Goal: Task Accomplishment & Management: Manage account settings

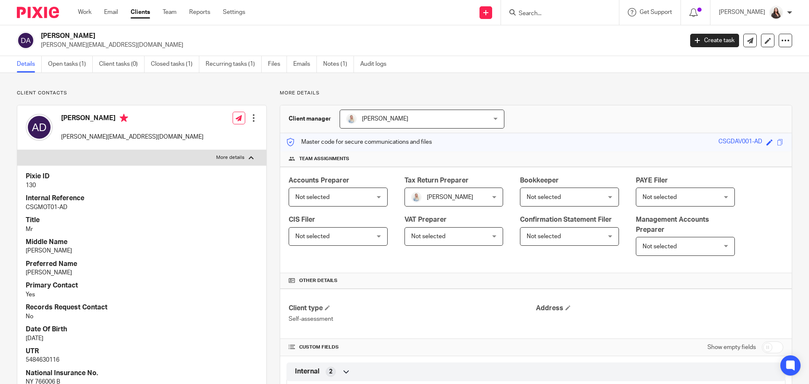
scroll to position [274, 0]
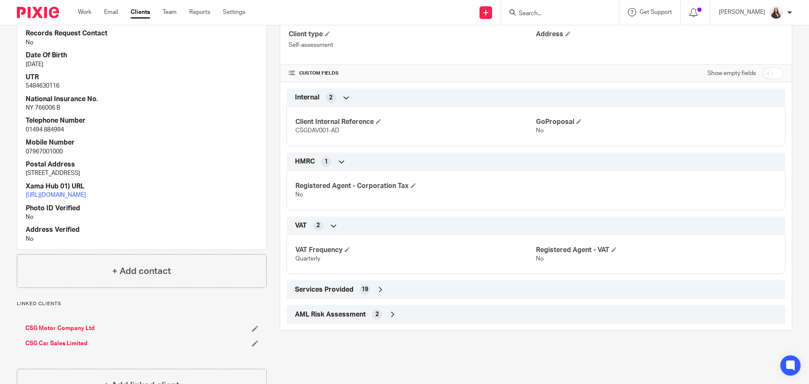
click at [566, 12] on input "Search" at bounding box center [556, 14] width 76 height 8
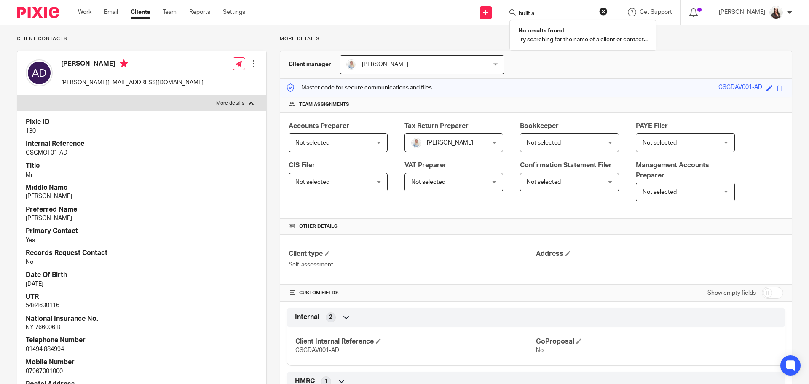
scroll to position [0, 0]
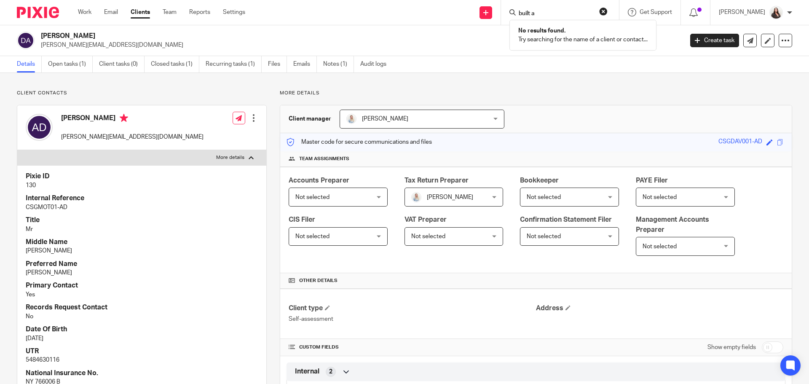
drag, startPoint x: 553, startPoint y: 13, endPoint x: 524, endPoint y: 19, distance: 28.7
click at [524, 19] on div "built a No results found. Try searching for the name of a client or contact..." at bounding box center [560, 12] width 118 height 25
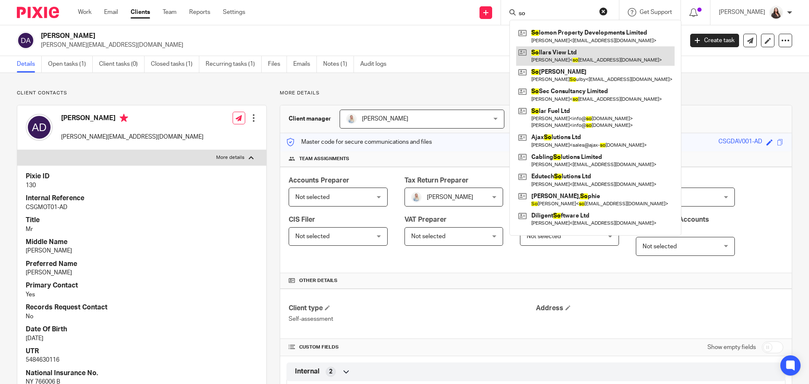
type input "so"
click at [570, 52] on link at bounding box center [595, 55] width 158 height 19
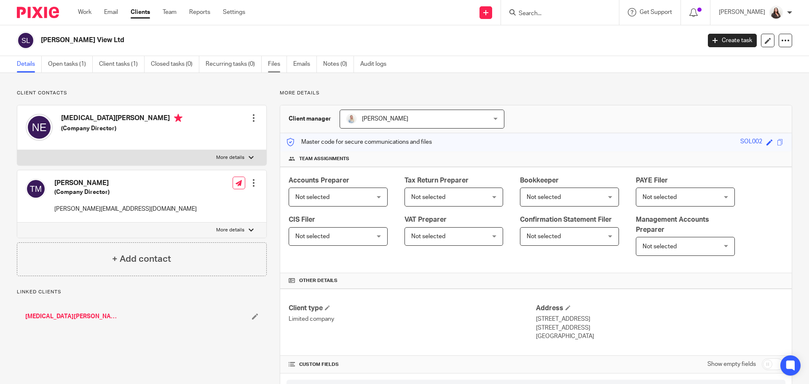
click at [272, 62] on link "Files" at bounding box center [277, 64] width 19 height 16
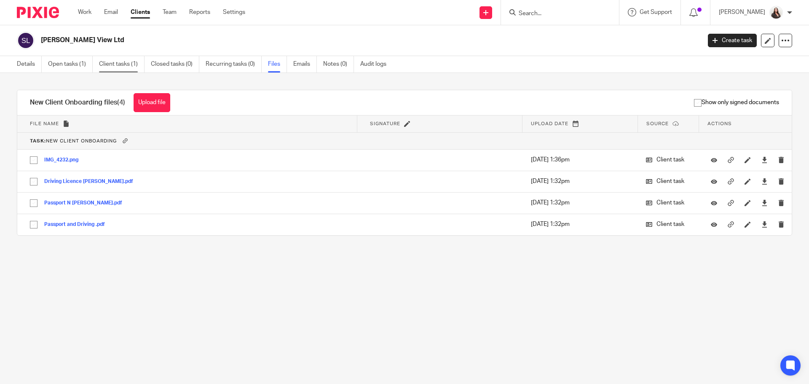
click at [120, 60] on link "Client tasks (1)" at bounding box center [121, 64] width 45 height 16
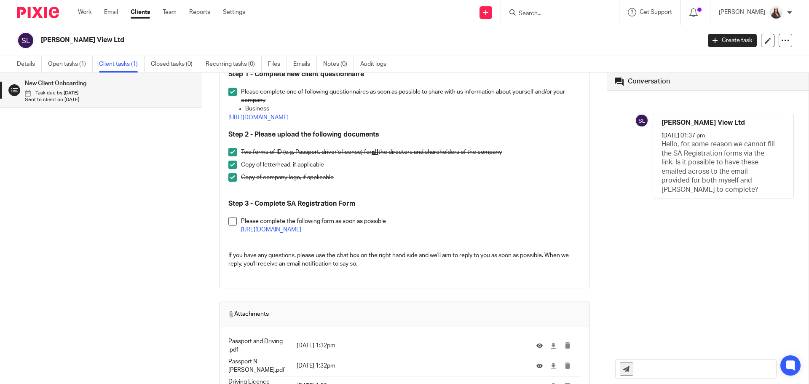
scroll to position [179, 0]
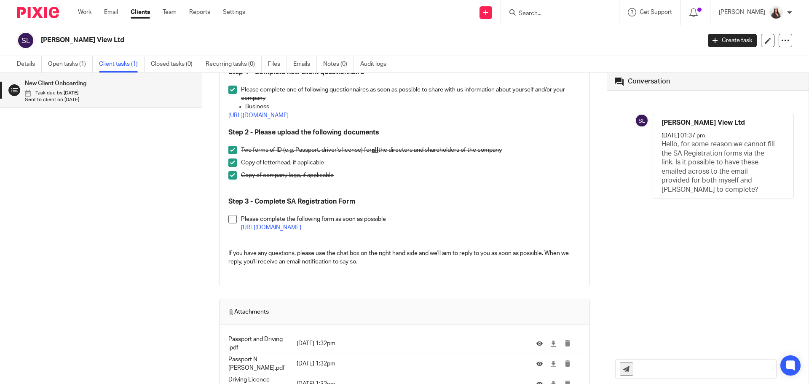
click at [544, 12] on input "Search" at bounding box center [556, 14] width 76 height 8
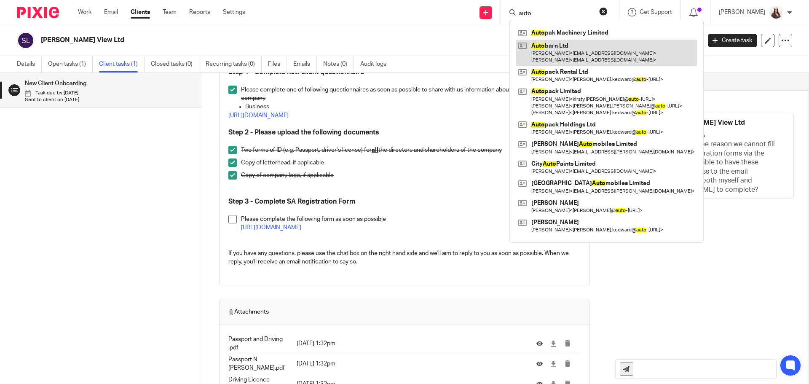
type input "auto"
click at [562, 50] on link at bounding box center [606, 53] width 181 height 26
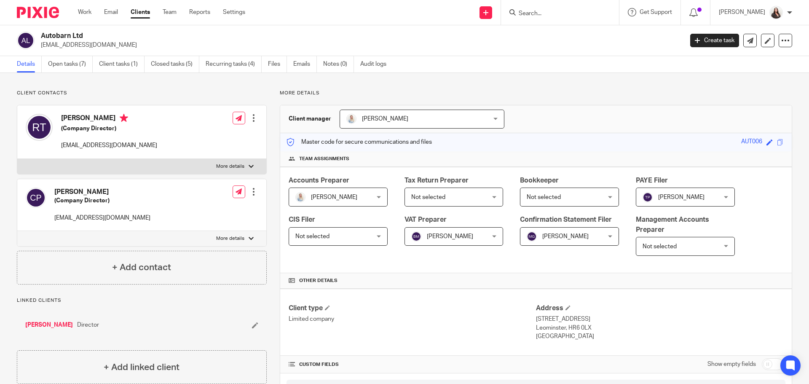
click at [538, 12] on input "Search" at bounding box center [556, 14] width 76 height 8
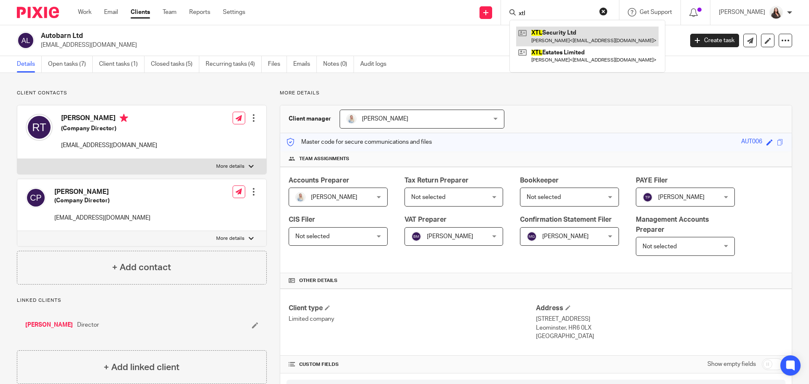
type input "xtl"
click at [577, 40] on link at bounding box center [587, 36] width 142 height 19
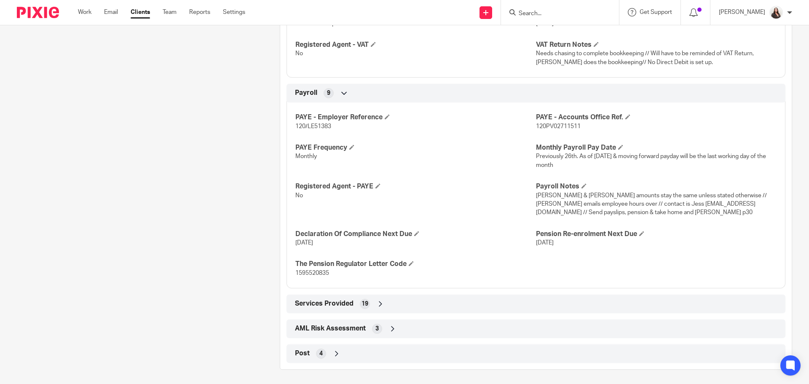
scroll to position [893, 0]
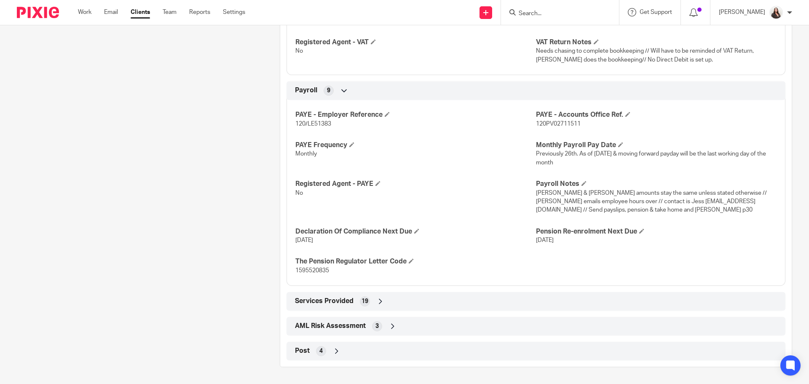
click at [355, 352] on div "Post 4" at bounding box center [536, 351] width 486 height 14
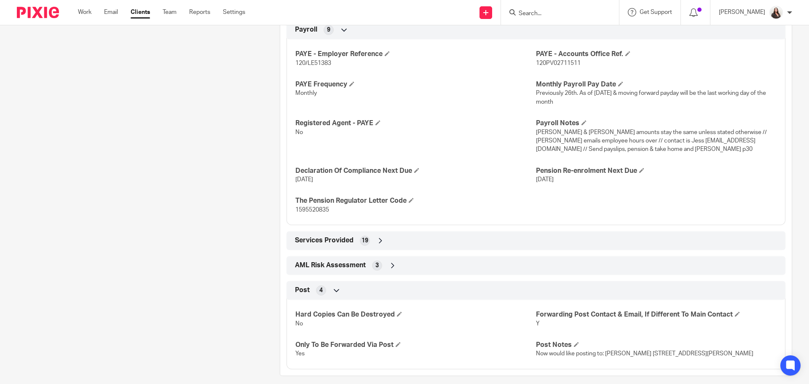
scroll to position [963, 0]
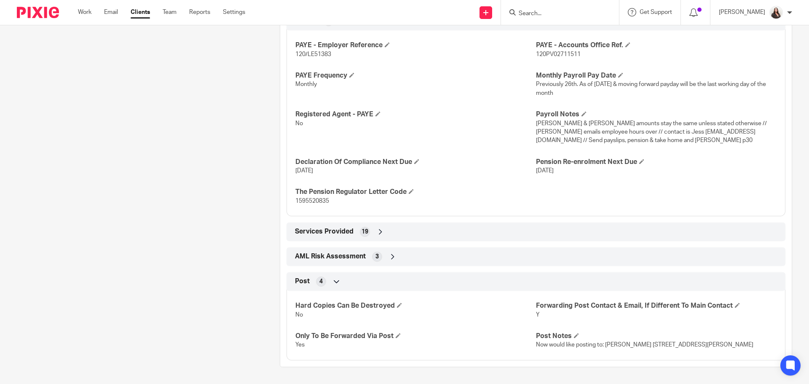
click at [546, 14] on input "Search" at bounding box center [556, 14] width 76 height 8
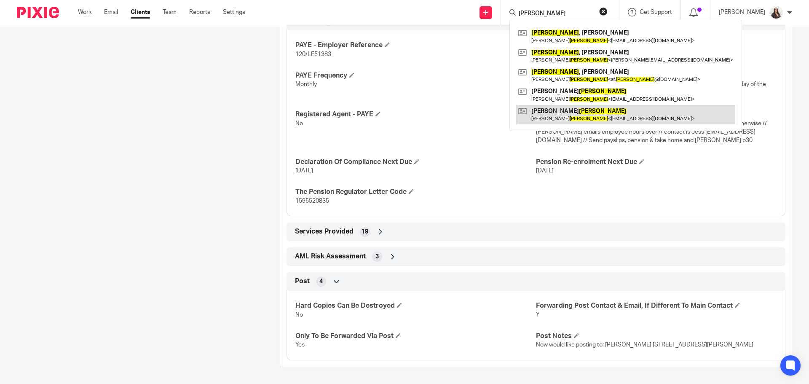
type input "powell"
click at [545, 108] on link at bounding box center [625, 114] width 219 height 19
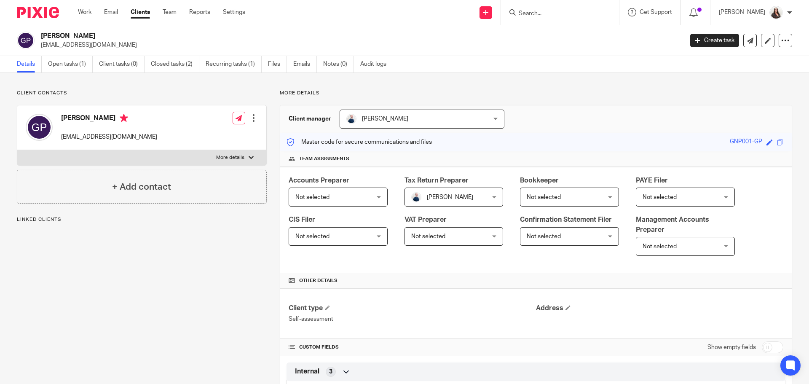
click at [246, 152] on label "More details" at bounding box center [141, 157] width 249 height 15
click at [17, 150] on input "More details" at bounding box center [17, 150] width 0 height 0
checkbox input "true"
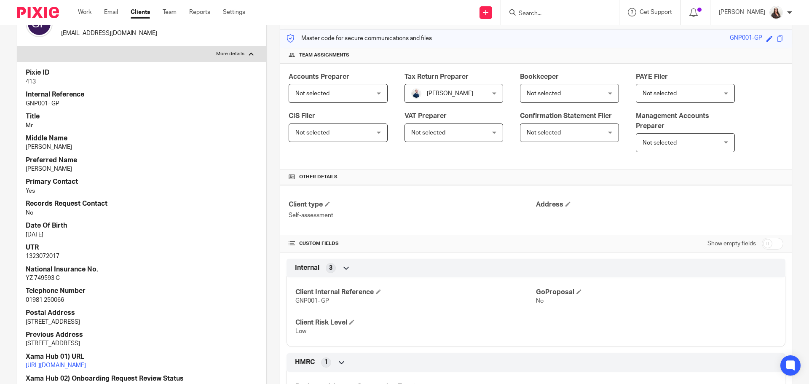
scroll to position [95, 0]
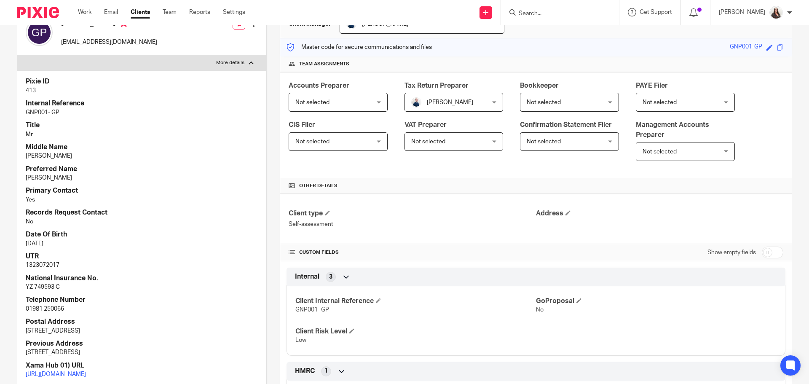
click at [553, 13] on input "Search" at bounding box center [556, 14] width 76 height 8
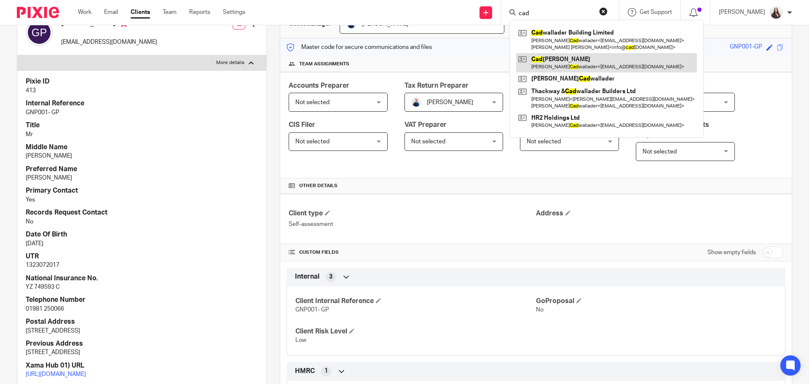
type input "cad"
click at [584, 61] on link at bounding box center [606, 62] width 181 height 19
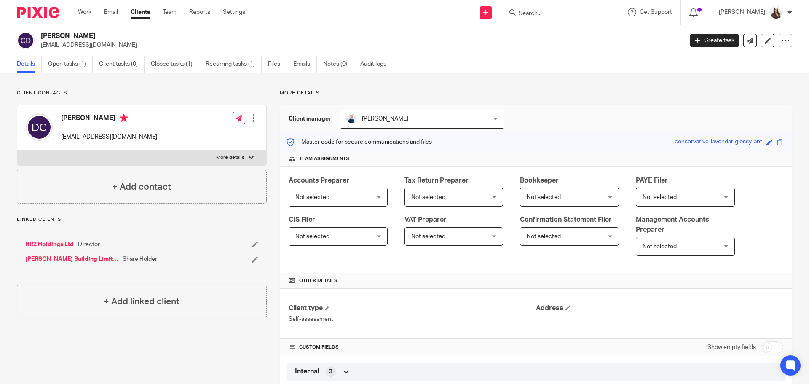
click at [555, 9] on form at bounding box center [563, 12] width 90 height 11
click at [553, 15] on input "Search" at bounding box center [556, 14] width 76 height 8
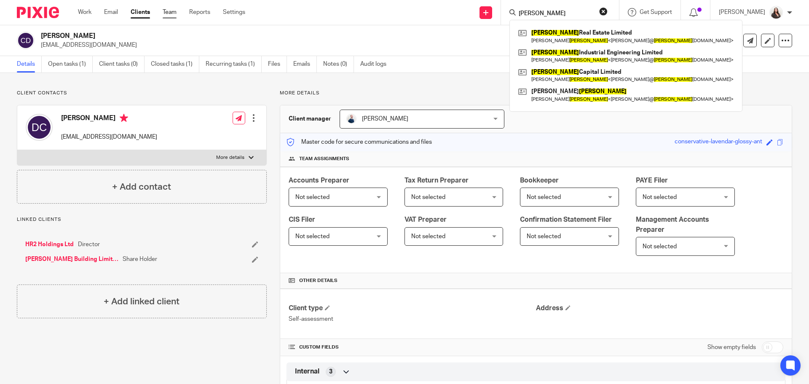
type input "[PERSON_NAME]"
click at [139, 13] on link "Clients" at bounding box center [140, 12] width 19 height 8
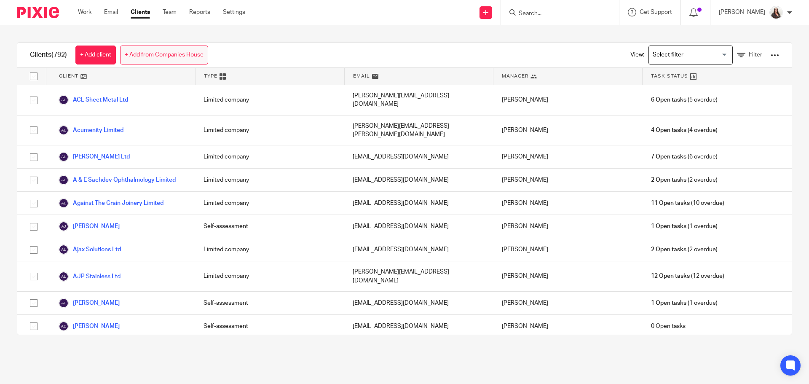
click at [174, 56] on link "+ Add from Companies House" at bounding box center [164, 54] width 88 height 19
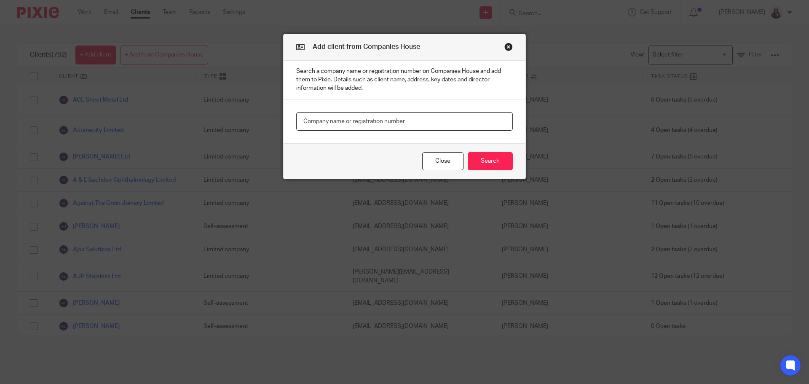
click at [301, 121] on input "text" at bounding box center [404, 121] width 216 height 19
type input "Arnold Retreats"
click at [481, 163] on button "Search" at bounding box center [489, 161] width 45 height 18
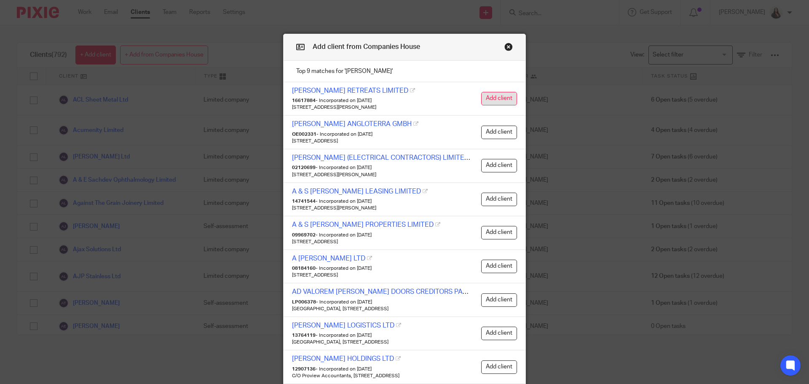
click at [504, 96] on button "Add client" at bounding box center [499, 98] width 36 height 13
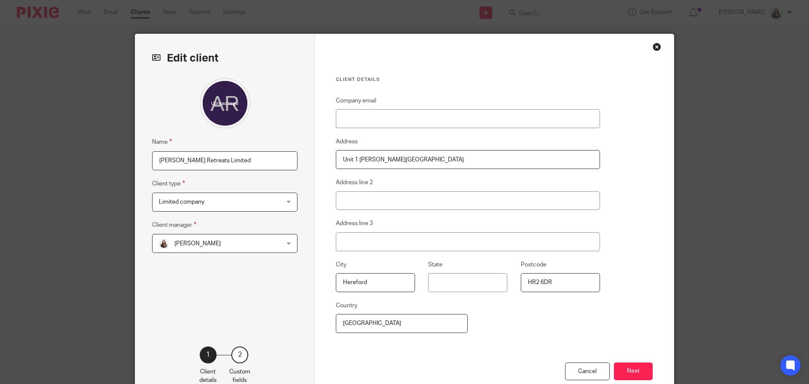
click at [190, 243] on span "[PERSON_NAME]" at bounding box center [197, 243] width 46 height 6
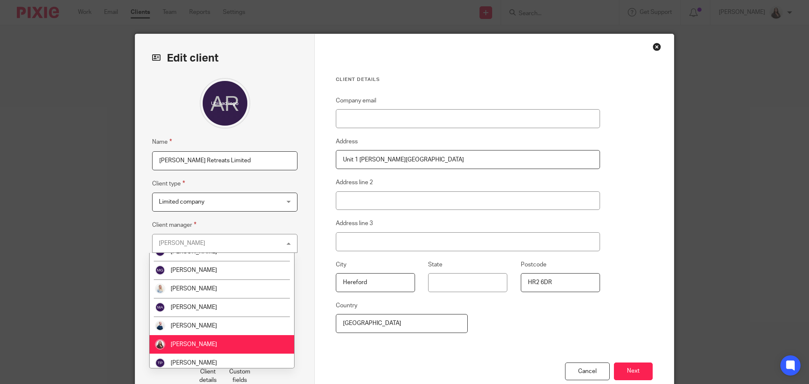
scroll to position [105, 0]
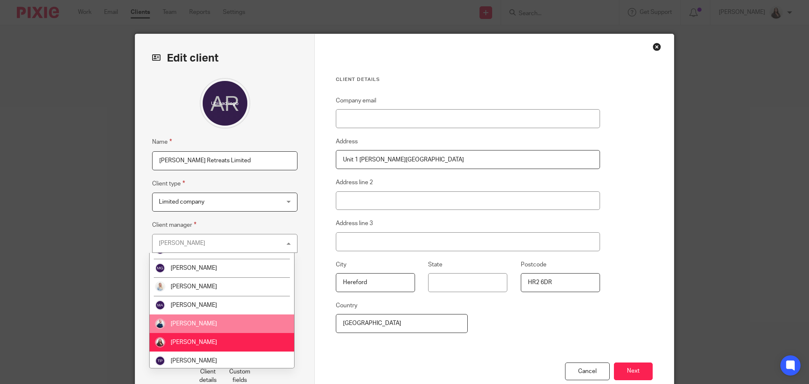
click at [182, 325] on span "[PERSON_NAME]" at bounding box center [194, 323] width 46 height 6
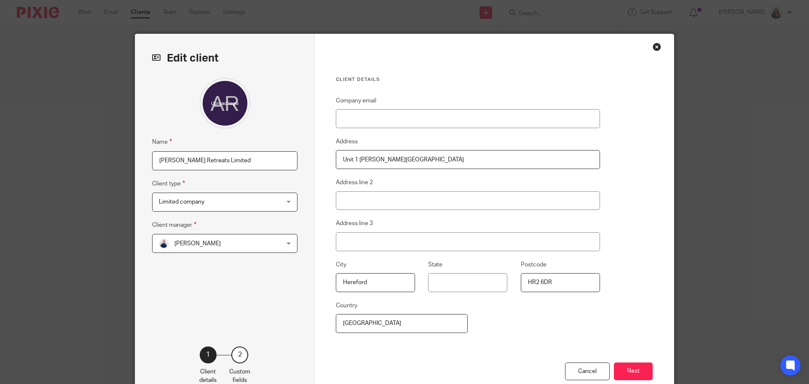
click at [633, 370] on button "Next" at bounding box center [633, 371] width 39 height 18
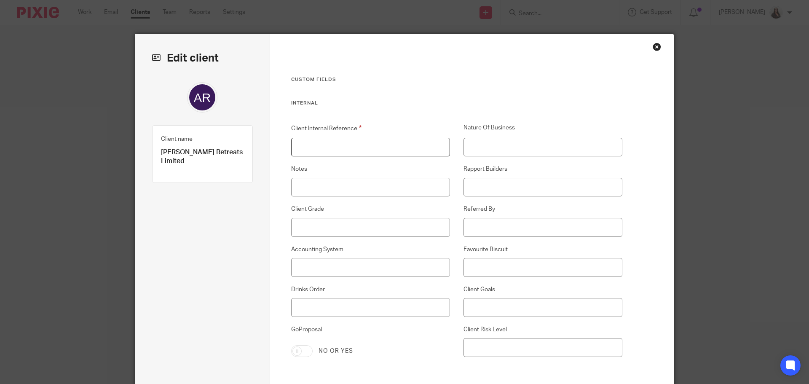
click at [341, 147] on input "Client Internal Reference" at bounding box center [370, 147] width 159 height 19
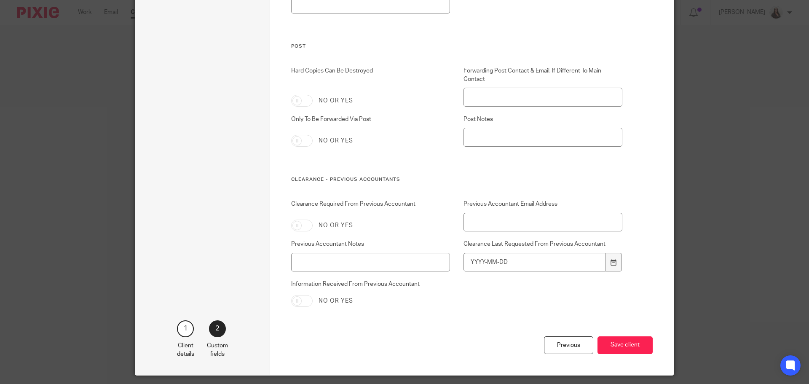
scroll to position [3038, 0]
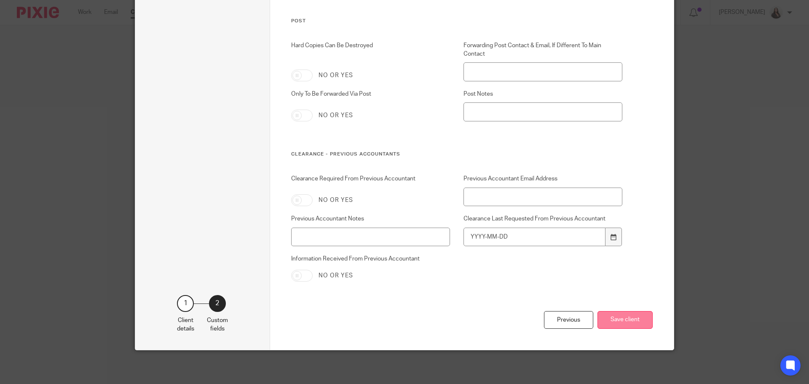
type input "ARN007"
click at [612, 320] on button "Save client" at bounding box center [624, 320] width 55 height 18
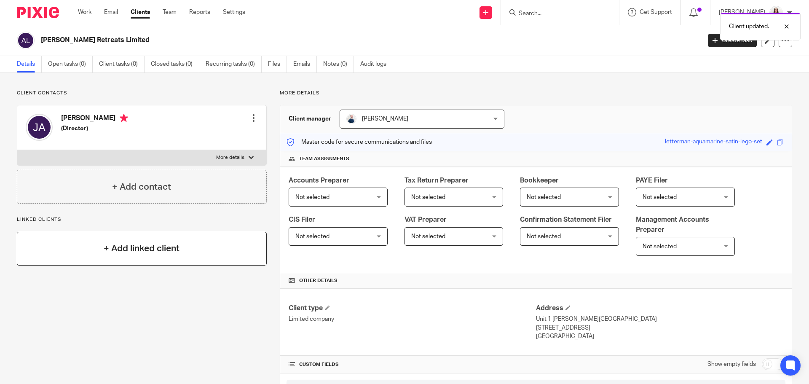
click at [54, 251] on div "+ Add linked client" at bounding box center [142, 249] width 250 height 34
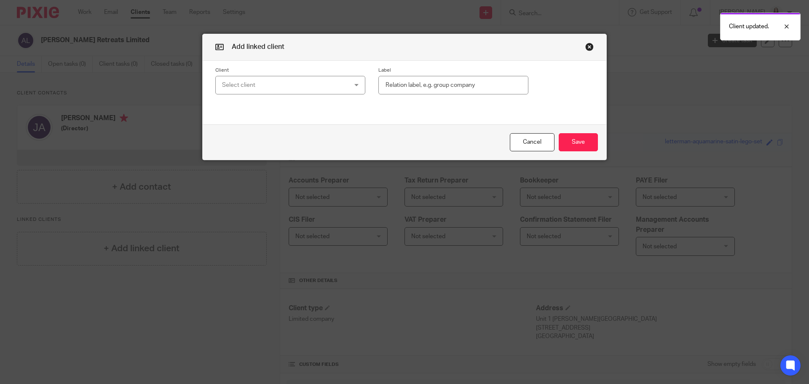
click at [255, 90] on div "Select client" at bounding box center [279, 85] width 114 height 18
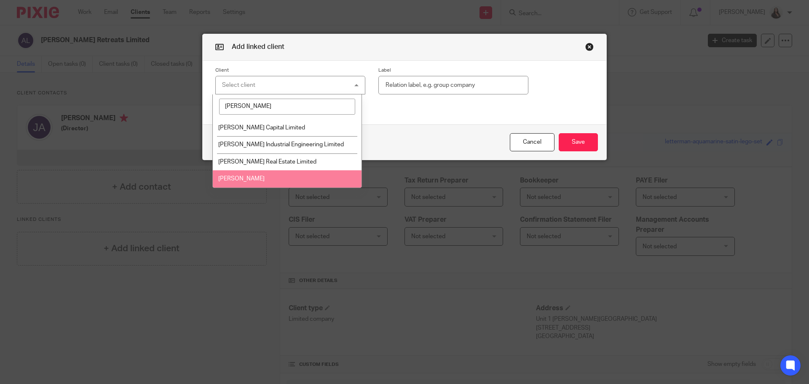
type input "arnold"
click at [253, 176] on span "James Arnold" at bounding box center [241, 179] width 46 height 6
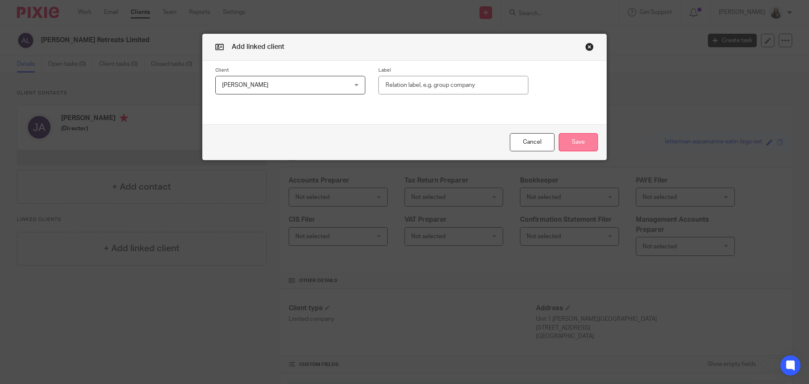
click at [572, 145] on button "Save" at bounding box center [577, 142] width 39 height 18
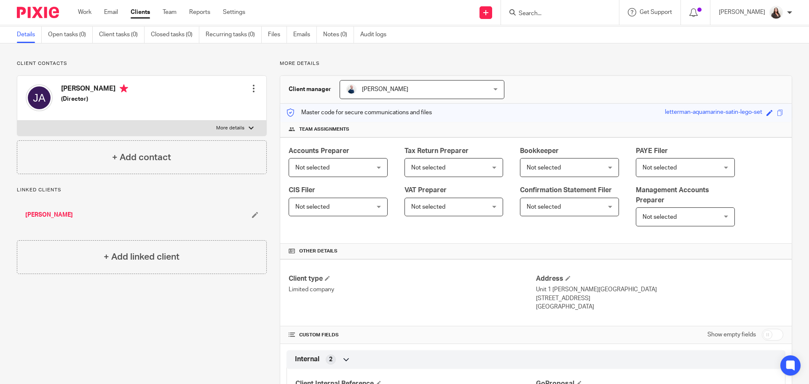
scroll to position [137, 0]
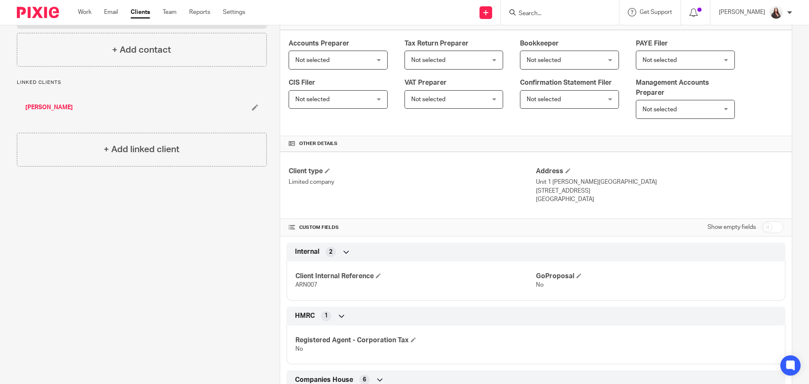
click at [767, 226] on input "checkbox" at bounding box center [771, 227] width 21 height 12
checkbox input "true"
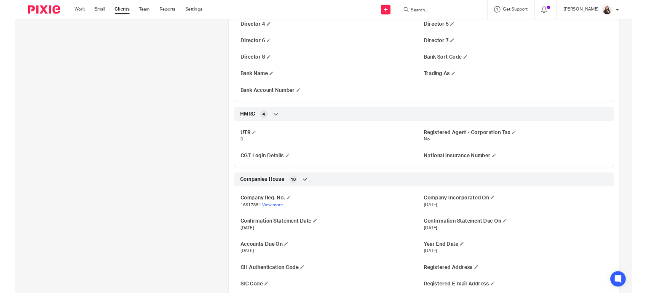
scroll to position [653, 0]
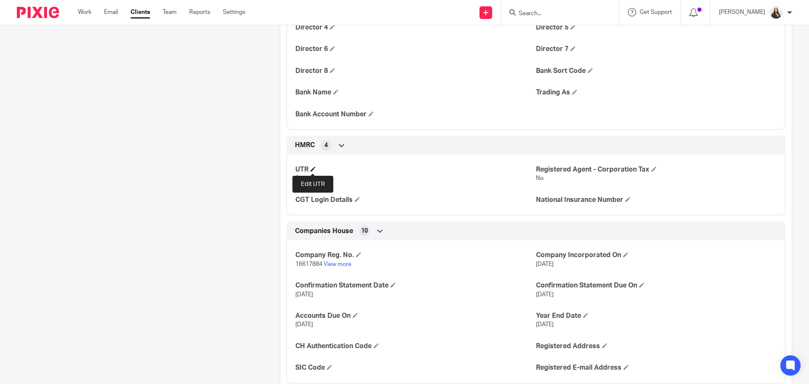
click at [310, 169] on span at bounding box center [312, 168] width 5 height 5
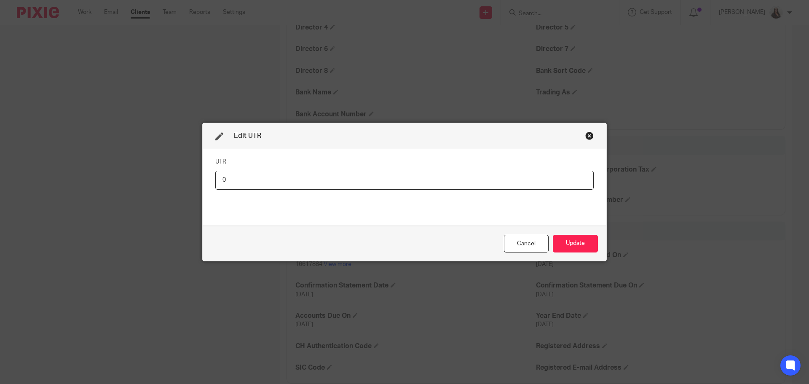
click at [230, 179] on input "0" at bounding box center [404, 180] width 378 height 19
type input "7891220667"
click at [578, 240] on button "Update" at bounding box center [575, 244] width 45 height 18
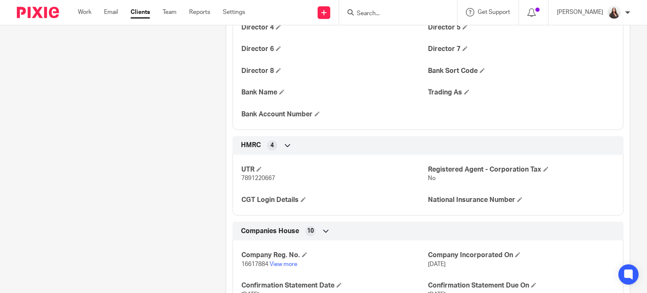
click at [384, 7] on form at bounding box center [401, 12] width 90 height 11
click at [382, 15] on input "Search" at bounding box center [394, 14] width 76 height 8
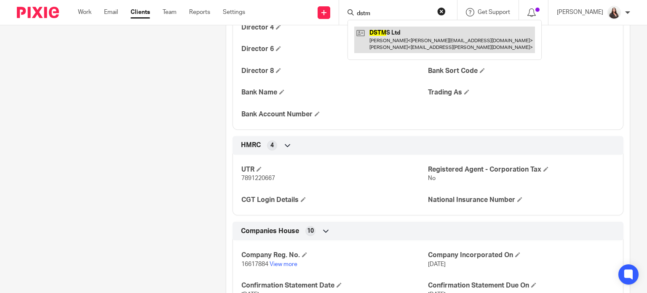
type input "dstm"
click at [450, 43] on link at bounding box center [444, 40] width 181 height 26
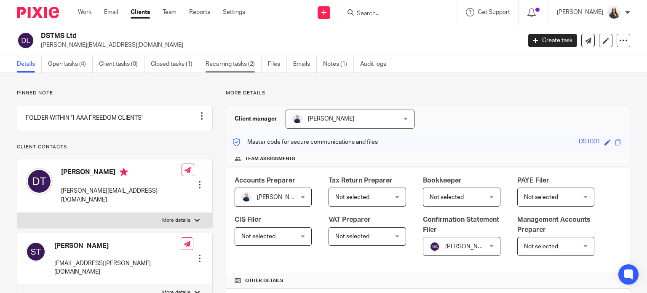
click at [216, 58] on link "Recurring tasks (2)" at bounding box center [234, 64] width 56 height 16
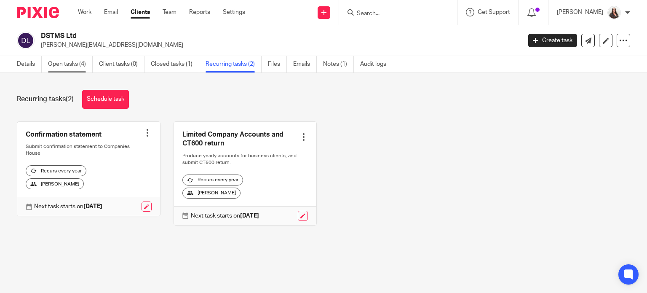
click at [59, 64] on link "Open tasks (4)" at bounding box center [70, 64] width 45 height 16
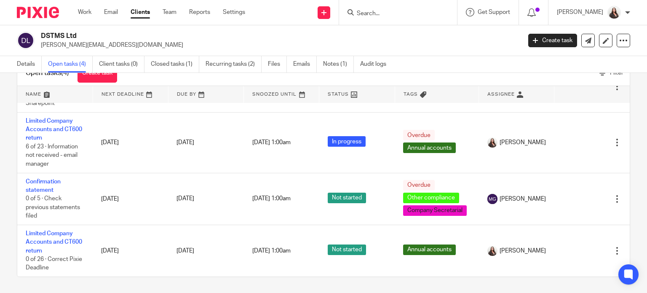
scroll to position [30, 0]
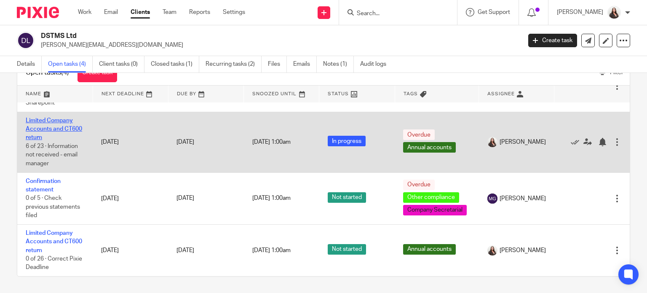
click at [71, 118] on link "Limited Company Accounts and CT600 return" at bounding box center [54, 128] width 56 height 23
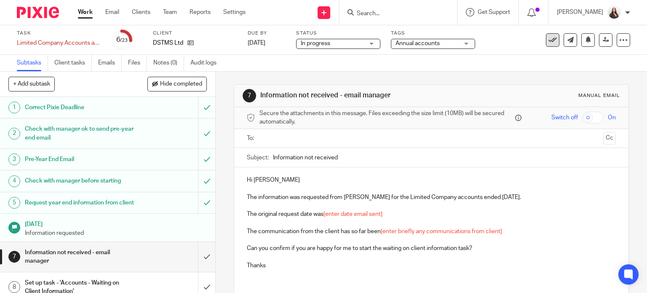
click at [549, 40] on icon at bounding box center [552, 40] width 8 height 8
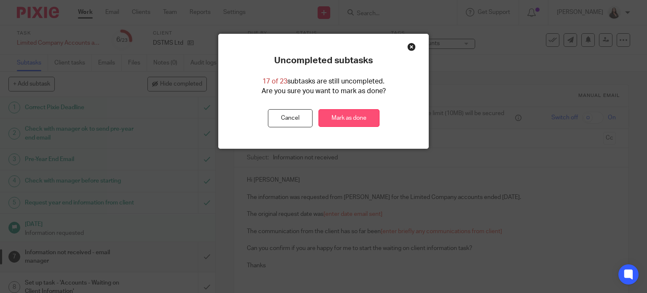
click at [342, 116] on link "Mark as done" at bounding box center [348, 118] width 61 height 18
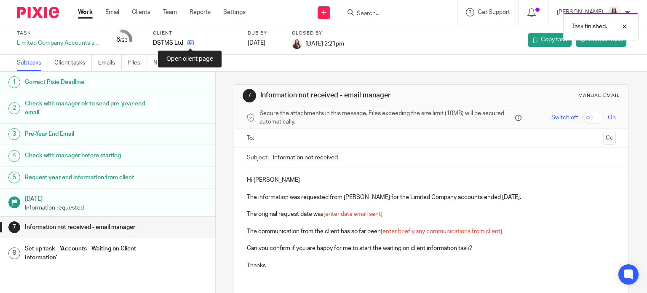
click at [192, 46] on icon at bounding box center [190, 43] width 6 height 6
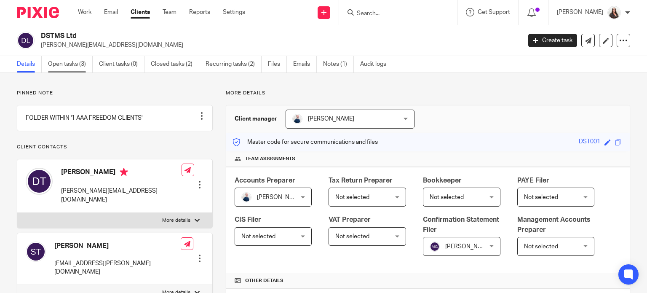
click at [69, 64] on link "Open tasks (3)" at bounding box center [70, 64] width 45 height 16
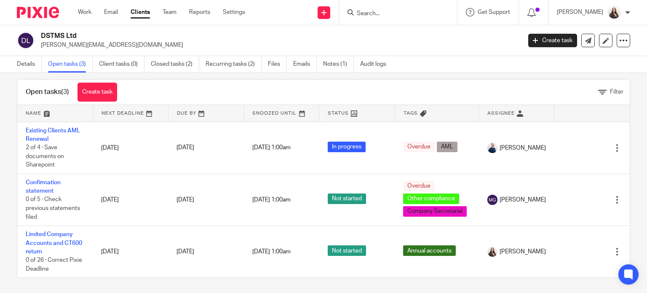
scroll to position [13, 0]
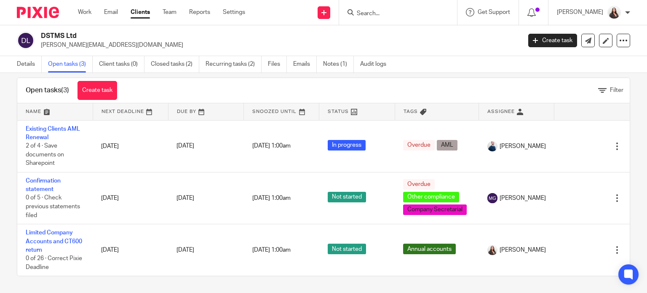
click at [384, 13] on input "Search" at bounding box center [394, 14] width 76 height 8
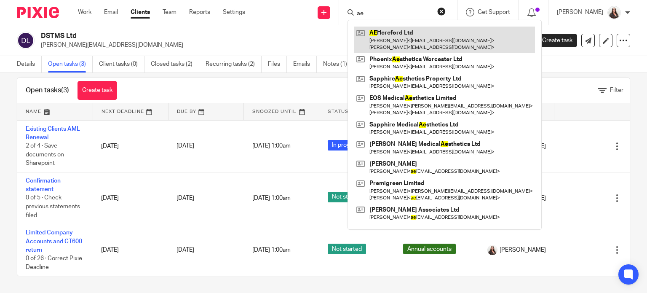
type input "ae"
click at [402, 46] on link at bounding box center [444, 40] width 181 height 26
